Goal: Transaction & Acquisition: Purchase product/service

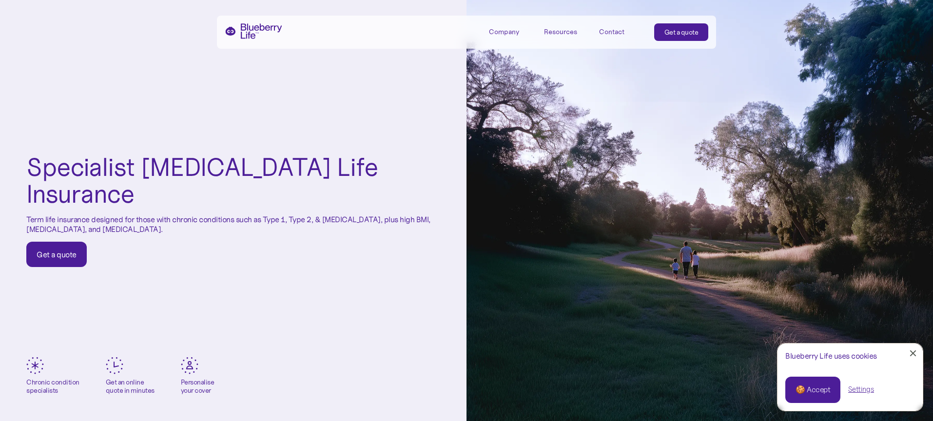
click at [76, 242] on link "Get a quote" at bounding box center [56, 254] width 60 height 25
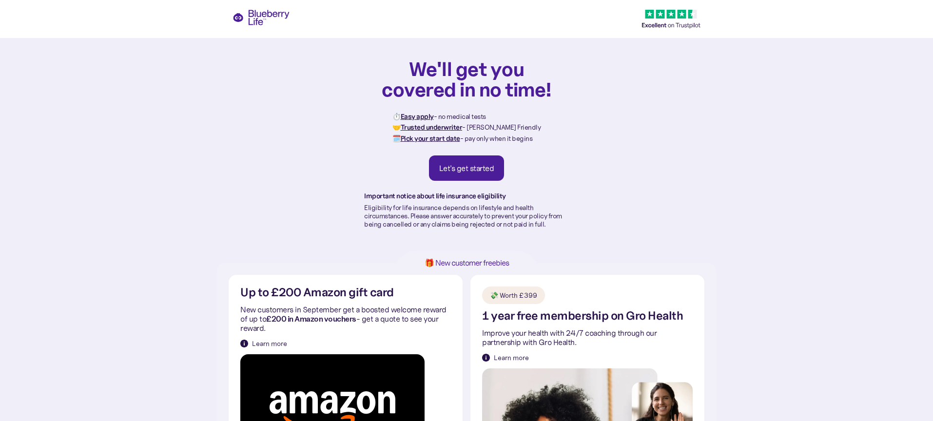
click at [458, 169] on div "Let's get started" at bounding box center [466, 168] width 55 height 10
click at [266, 12] on div "We'll get you covered in no time! ⏱️ Easy apply - no medical tests 🤝 Trusted un…" at bounding box center [466, 131] width 933 height 263
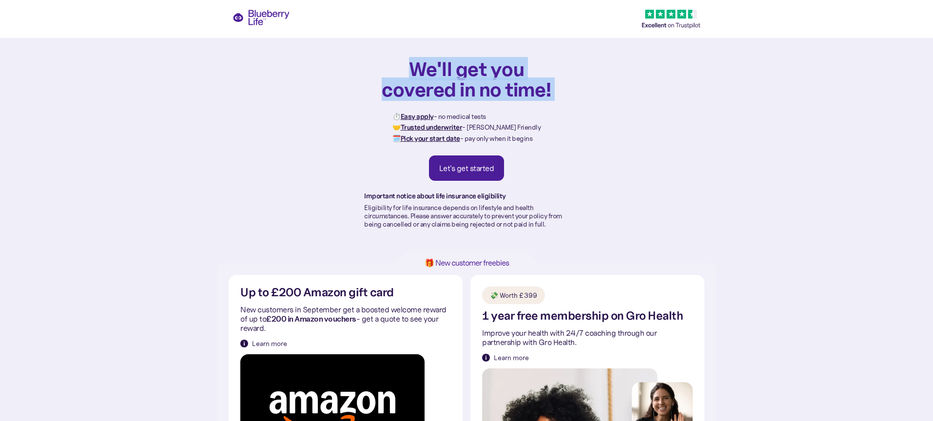
drag, startPoint x: 432, startPoint y: 109, endPoint x: 525, endPoint y: 105, distance: 93.2
click at [522, 108] on div "We'll get you covered in no time! ⏱️ Easy apply - no medical tests 🤝 Trusted un…" at bounding box center [466, 143] width 205 height 170
click at [526, 101] on div "We'll get you covered in no time! ⏱️ Easy apply - no medical tests 🤝 Trusted un…" at bounding box center [466, 143] width 205 height 170
